Goal: Information Seeking & Learning: Learn about a topic

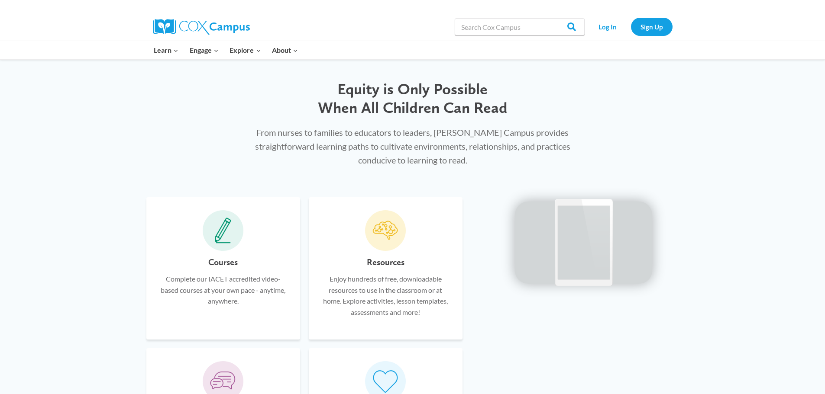
scroll to position [433, 0]
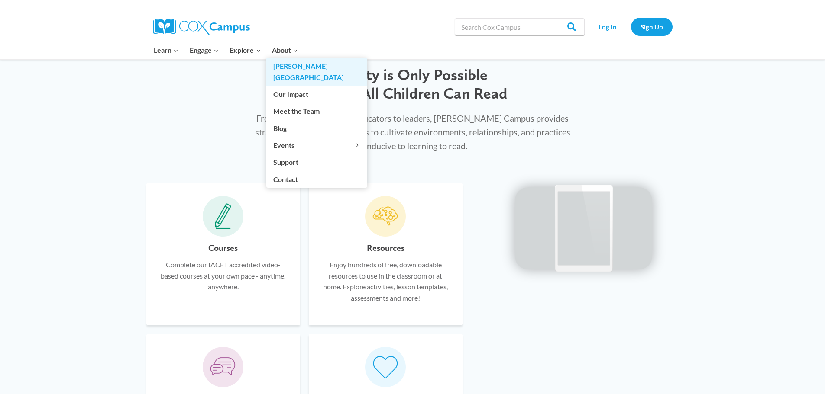
click at [278, 67] on link "[PERSON_NAME][GEOGRAPHIC_DATA]" at bounding box center [316, 72] width 101 height 28
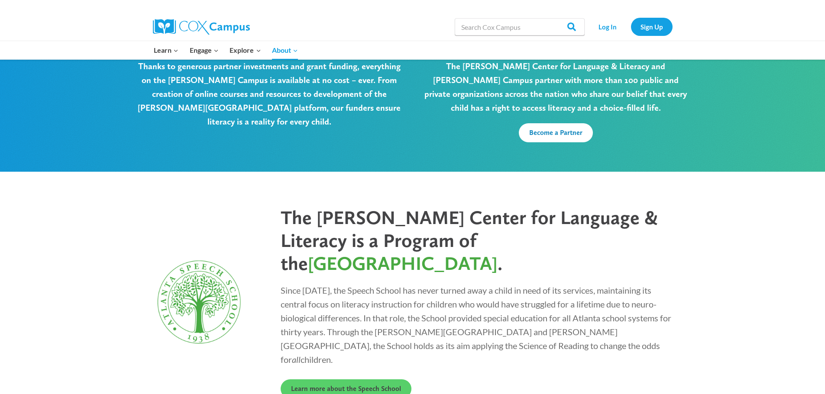
scroll to position [2268, 0]
